Goal: Navigation & Orientation: Find specific page/section

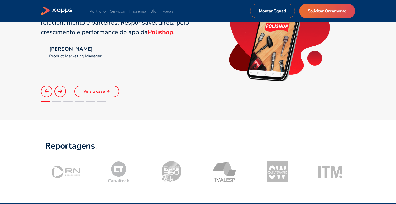
scroll to position [416, 0]
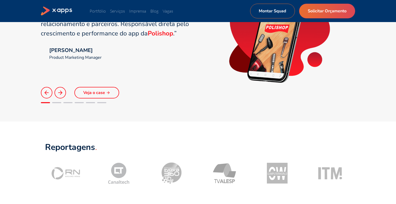
click at [123, 171] on icon at bounding box center [118, 169] width 15 height 15
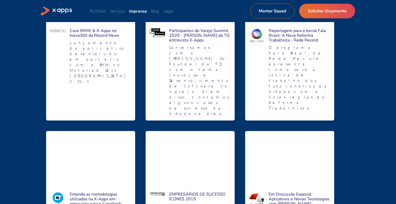
scroll to position [487, 0]
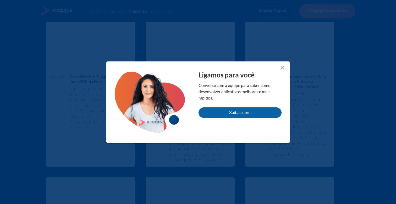
click at [281, 68] on icon at bounding box center [282, 67] width 6 height 6
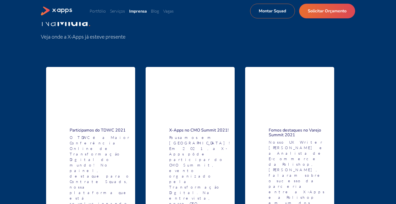
scroll to position [0, 0]
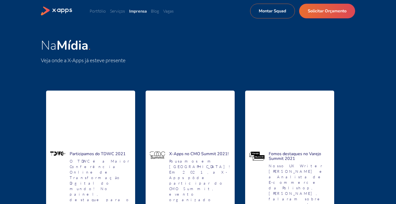
click at [138, 13] on link "Imprensa" at bounding box center [138, 10] width 18 height 5
click at [139, 12] on link "Imprensa" at bounding box center [138, 10] width 18 height 5
click at [103, 10] on link "Portfólio" at bounding box center [98, 10] width 16 height 5
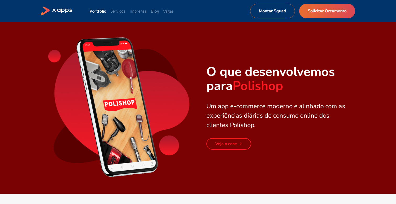
scroll to position [438, 0]
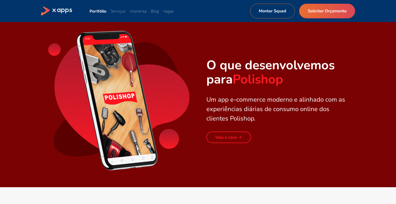
click at [218, 136] on link "Veja o case" at bounding box center [228, 137] width 45 height 12
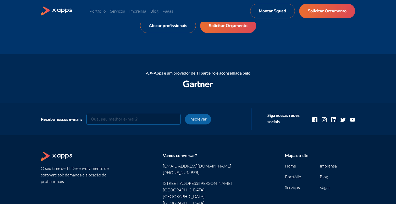
scroll to position [994, 0]
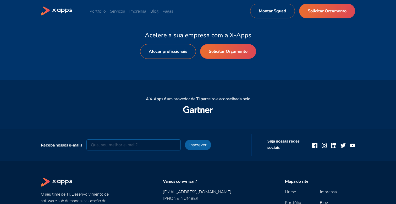
click at [66, 11] on icon at bounding box center [63, 10] width 20 height 5
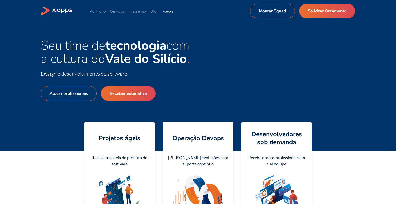
click at [164, 11] on link "Vagas" at bounding box center [168, 10] width 10 height 5
